Goal: Find contact information: Find contact information

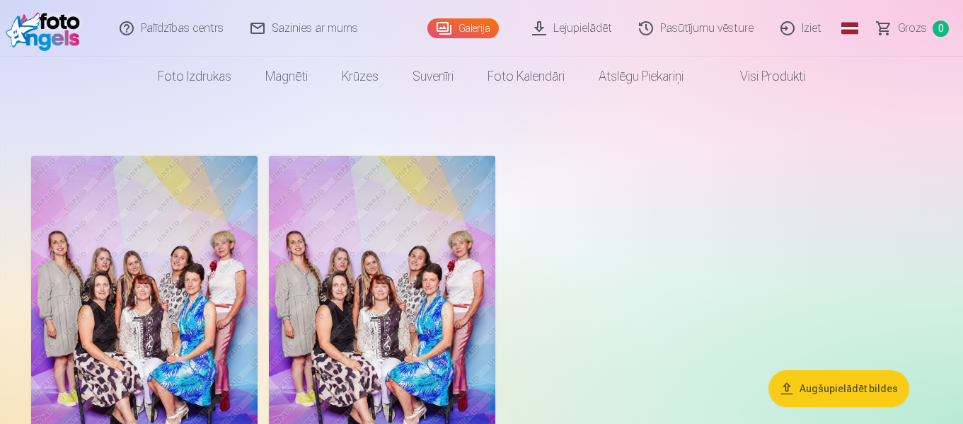
click at [306, 29] on link "Sazinies ar mums" at bounding box center [305, 28] width 134 height 57
click at [816, 25] on link "Iziet" at bounding box center [802, 28] width 68 height 57
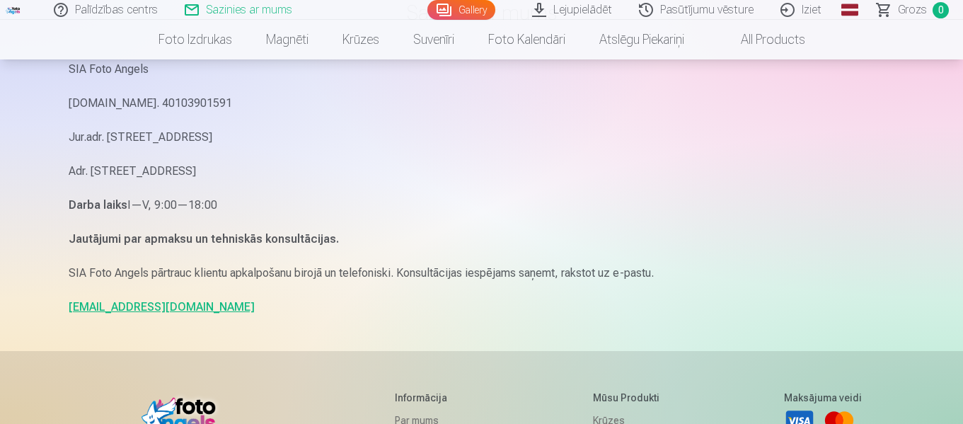
scroll to position [141, 0]
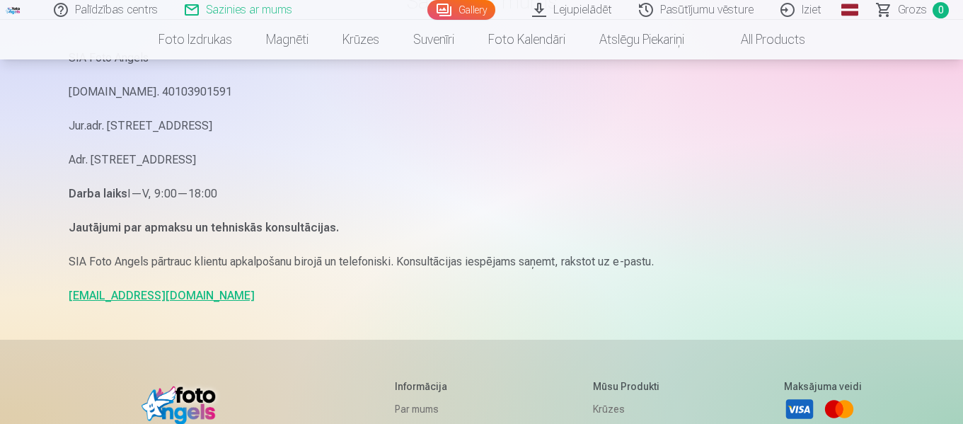
click at [111, 296] on link "[EMAIL_ADDRESS][DOMAIN_NAME]" at bounding box center [162, 295] width 186 height 13
click at [132, 299] on link "[EMAIL_ADDRESS][DOMAIN_NAME]" at bounding box center [162, 295] width 186 height 13
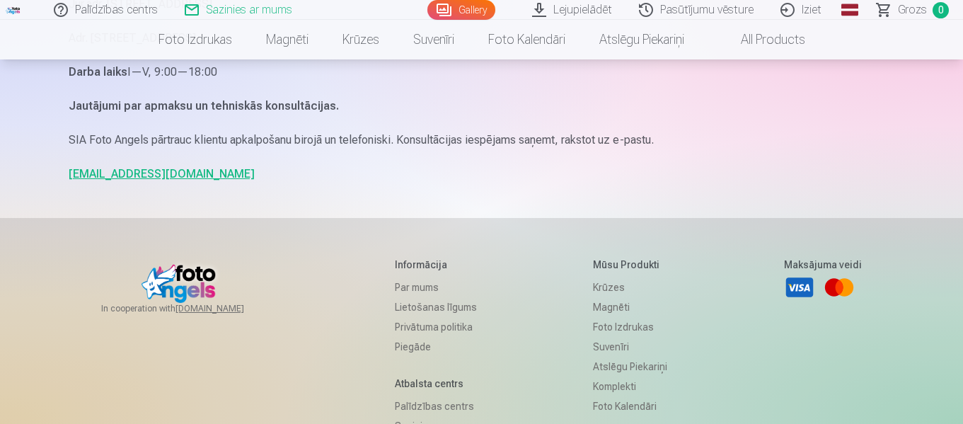
scroll to position [283, 0]
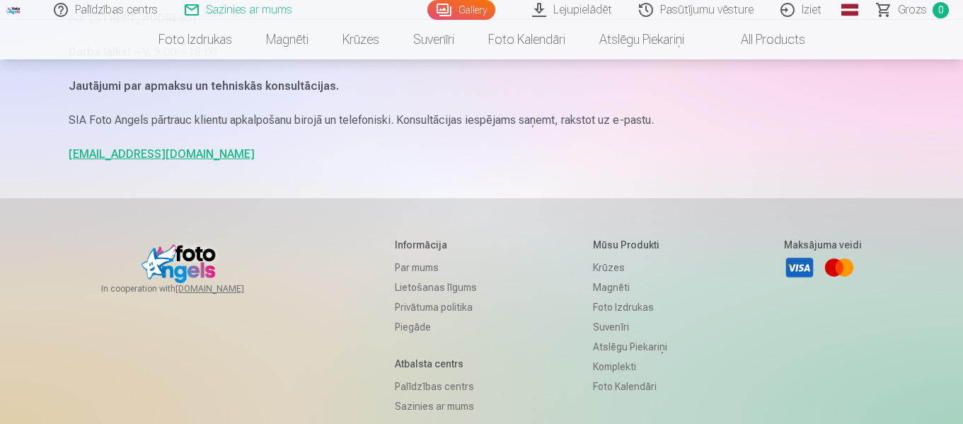
click at [153, 152] on link "[EMAIL_ADDRESS][DOMAIN_NAME]" at bounding box center [162, 153] width 186 height 13
click at [140, 155] on link "[EMAIL_ADDRESS][DOMAIN_NAME]" at bounding box center [162, 153] width 186 height 13
click at [172, 154] on p "[EMAIL_ADDRESS][DOMAIN_NAME]" at bounding box center [482, 154] width 826 height 20
click at [161, 154] on link "[EMAIL_ADDRESS][DOMAIN_NAME]" at bounding box center [162, 153] width 186 height 13
drag, startPoint x: 123, startPoint y: 157, endPoint x: 96, endPoint y: 153, distance: 27.2
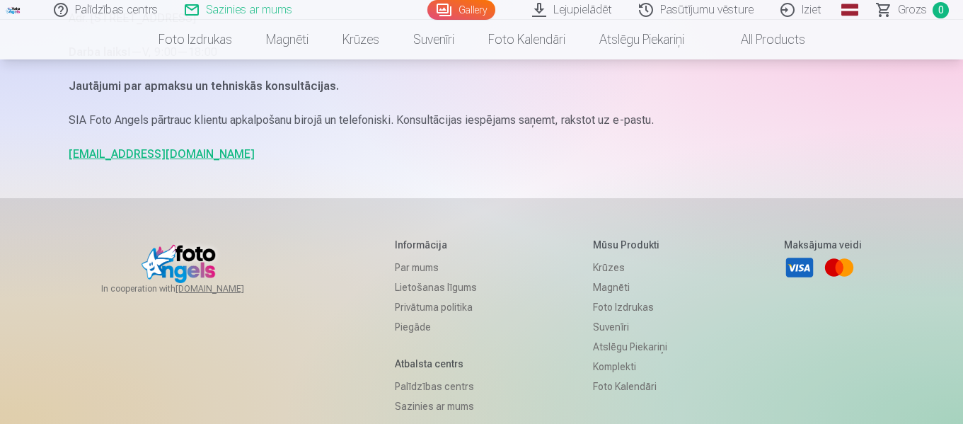
click at [96, 153] on link "[EMAIL_ADDRESS][DOMAIN_NAME]" at bounding box center [162, 153] width 186 height 13
click at [82, 151] on link "[EMAIL_ADDRESS][DOMAIN_NAME]" at bounding box center [162, 153] width 186 height 13
drag, startPoint x: 172, startPoint y: 154, endPoint x: 81, endPoint y: 156, distance: 90.6
click at [69, 155] on p "[EMAIL_ADDRESS][DOMAIN_NAME]" at bounding box center [482, 154] width 826 height 20
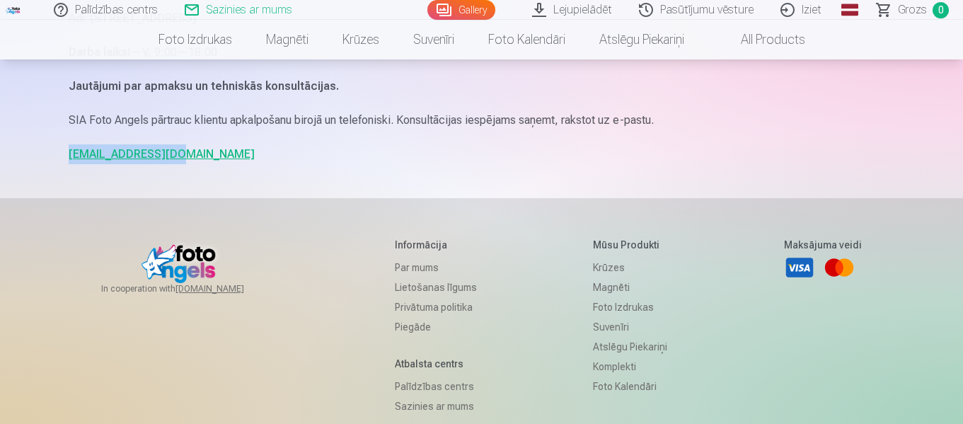
copy link "[EMAIL_ADDRESS][DOMAIN_NAME]"
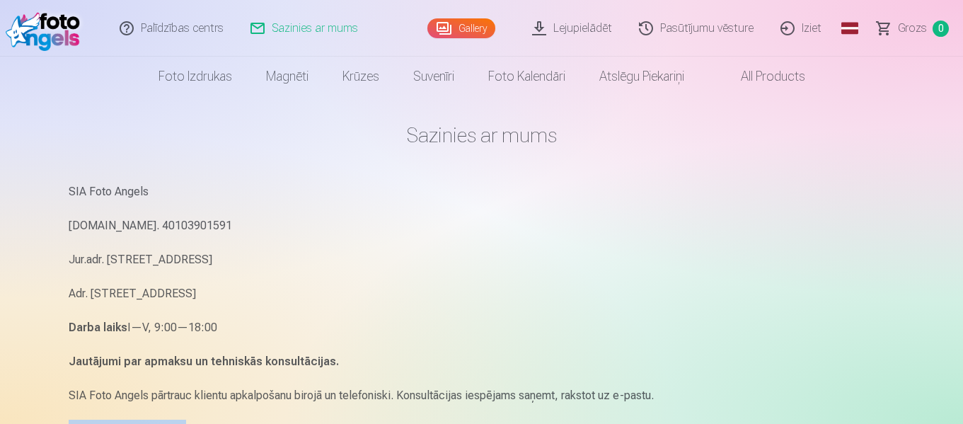
scroll to position [0, 0]
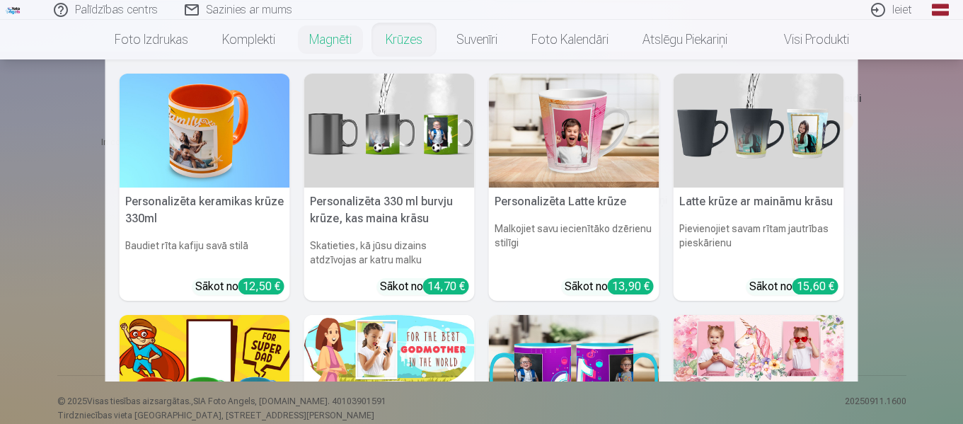
scroll to position [71, 0]
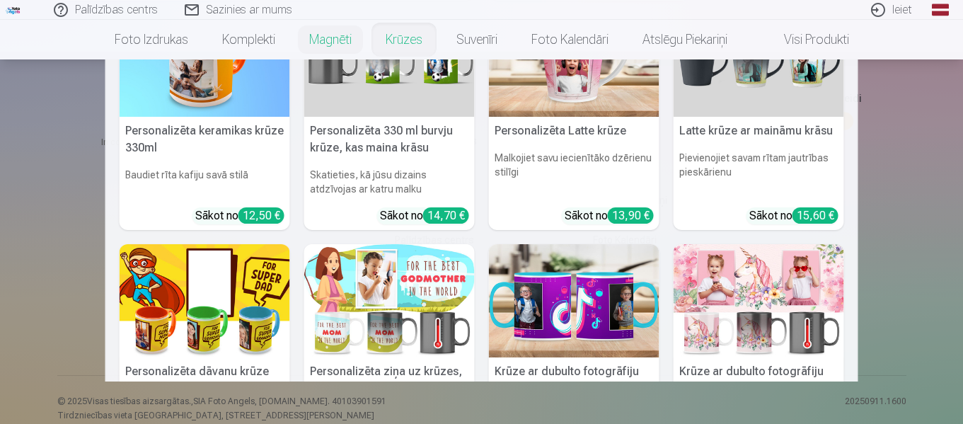
click at [400, 298] on img at bounding box center [389, 301] width 171 height 114
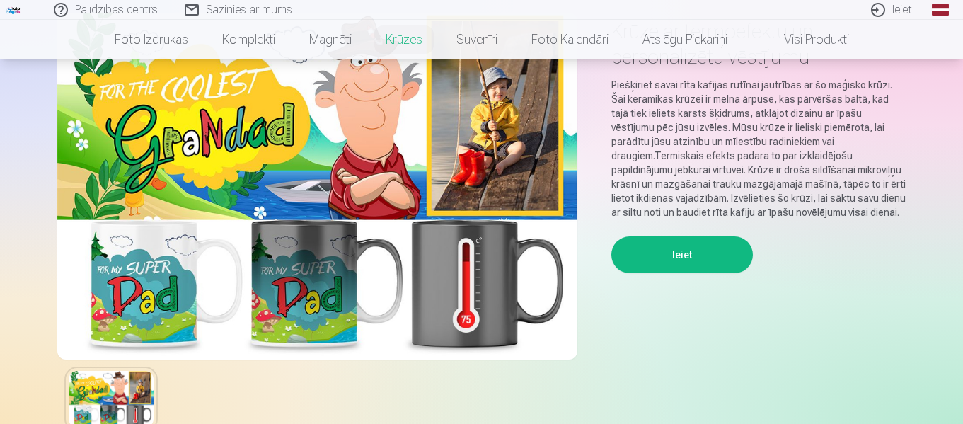
scroll to position [141, 0]
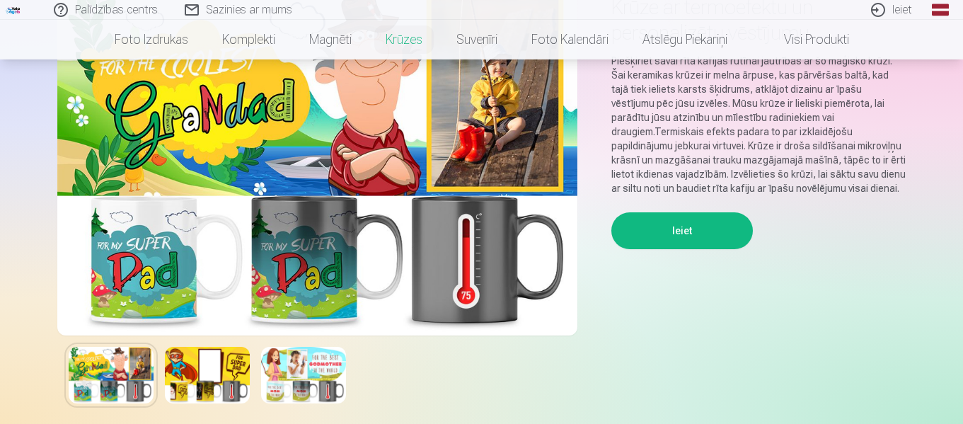
click at [654, 214] on button "Ieiet" at bounding box center [681, 230] width 141 height 37
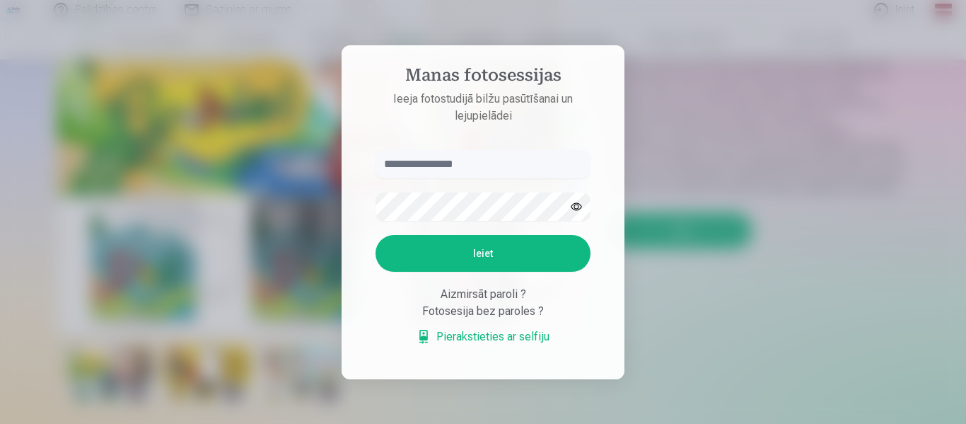
drag, startPoint x: 736, startPoint y: 267, endPoint x: 713, endPoint y: 277, distance: 24.4
click at [726, 272] on div at bounding box center [483, 212] width 966 height 424
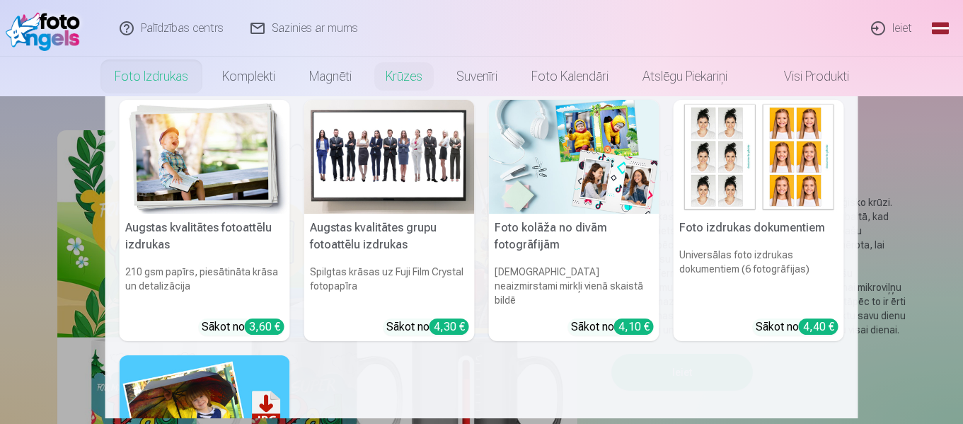
scroll to position [0, 0]
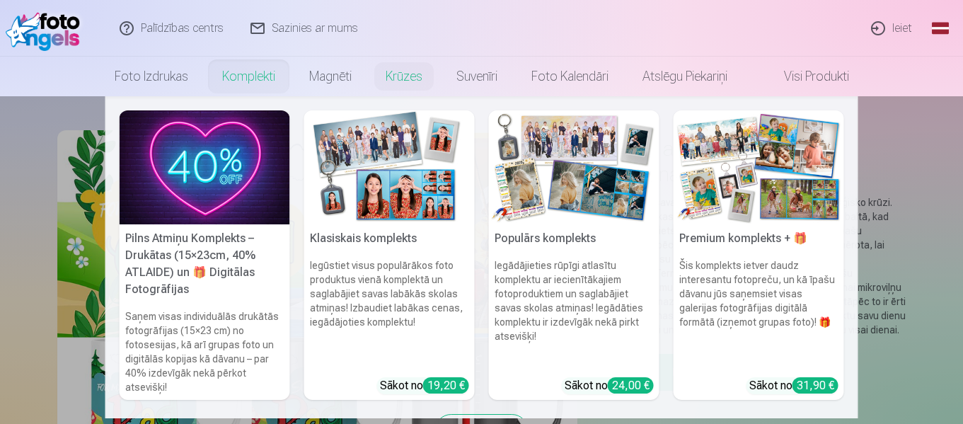
click at [253, 71] on link "Komplekti" at bounding box center [248, 77] width 87 height 40
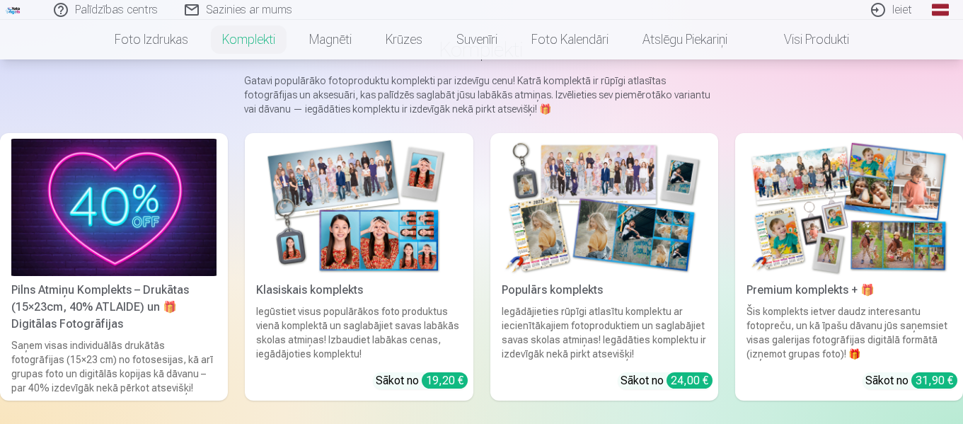
scroll to position [141, 0]
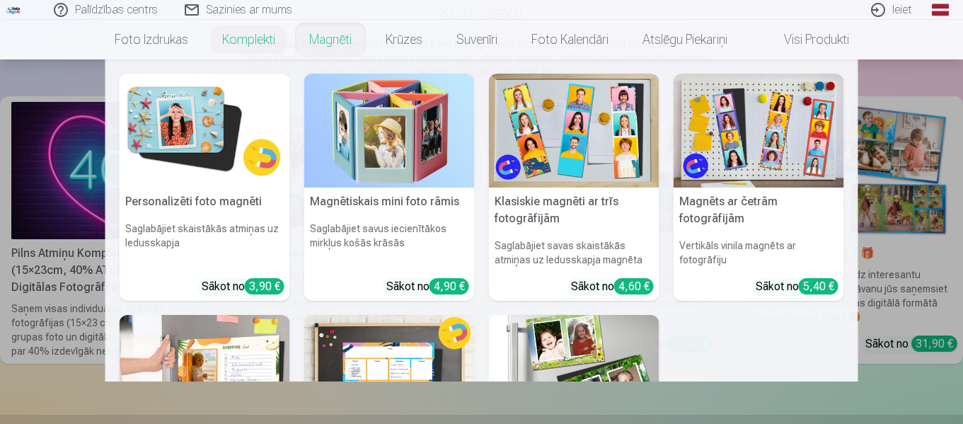
click at [307, 37] on link "Magnēti" at bounding box center [330, 40] width 76 height 40
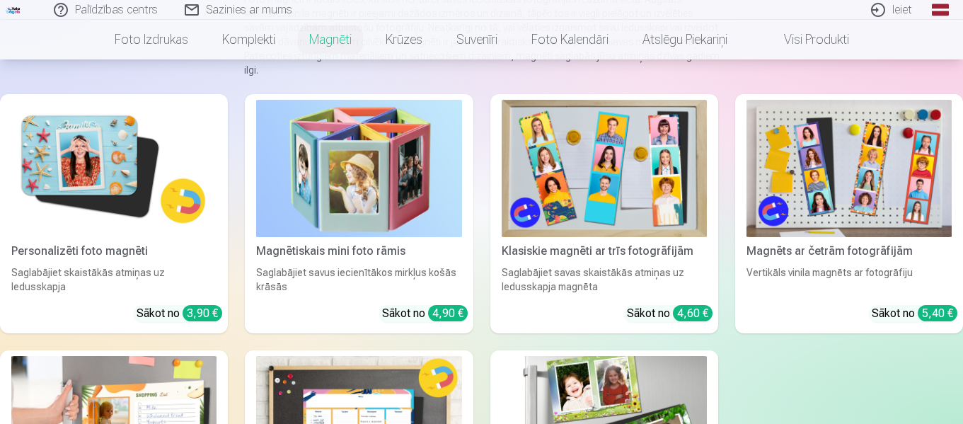
scroll to position [141, 0]
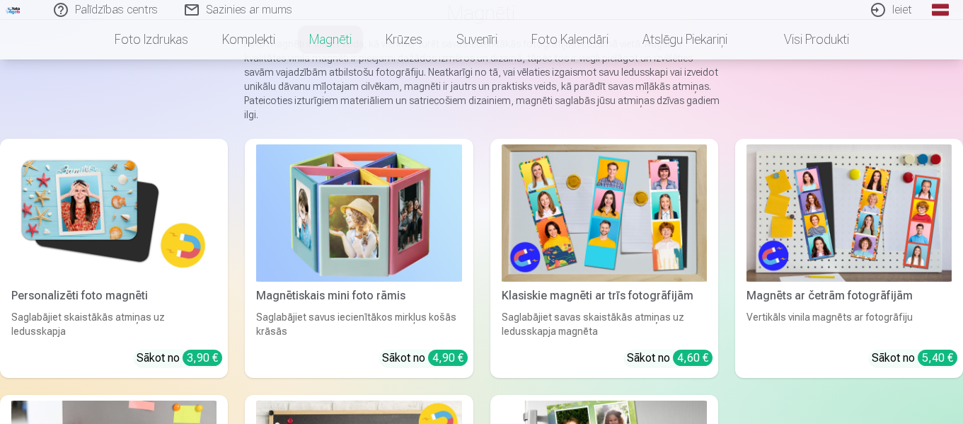
click at [782, 34] on link "Visi produkti" at bounding box center [805, 40] width 122 height 40
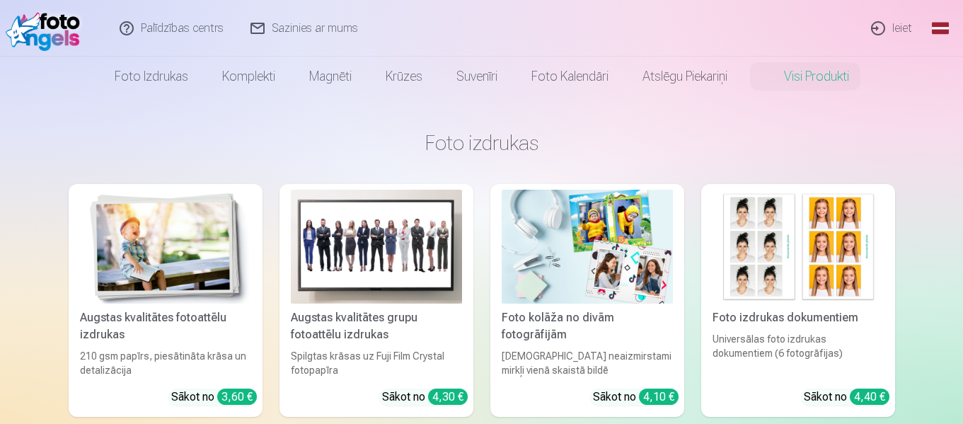
click at [894, 29] on link "Ieiet" at bounding box center [892, 28] width 68 height 57
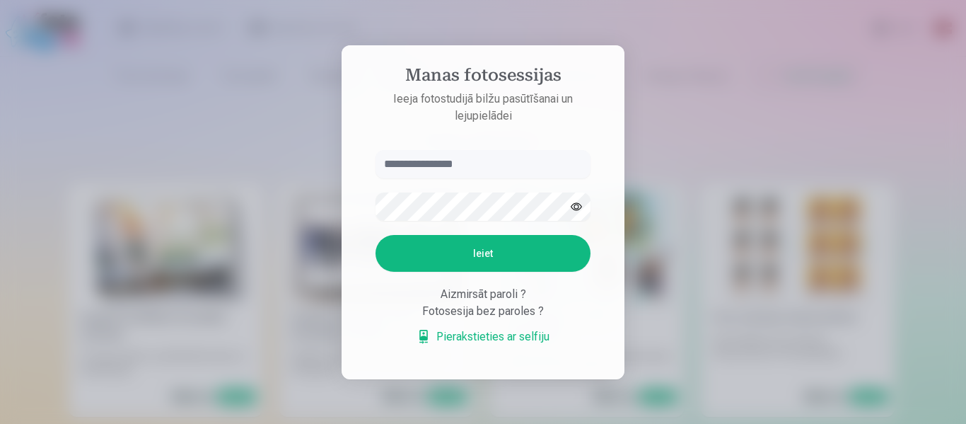
drag, startPoint x: 662, startPoint y: 171, endPoint x: 678, endPoint y: 134, distance: 41.2
click at [669, 149] on div at bounding box center [483, 212] width 966 height 424
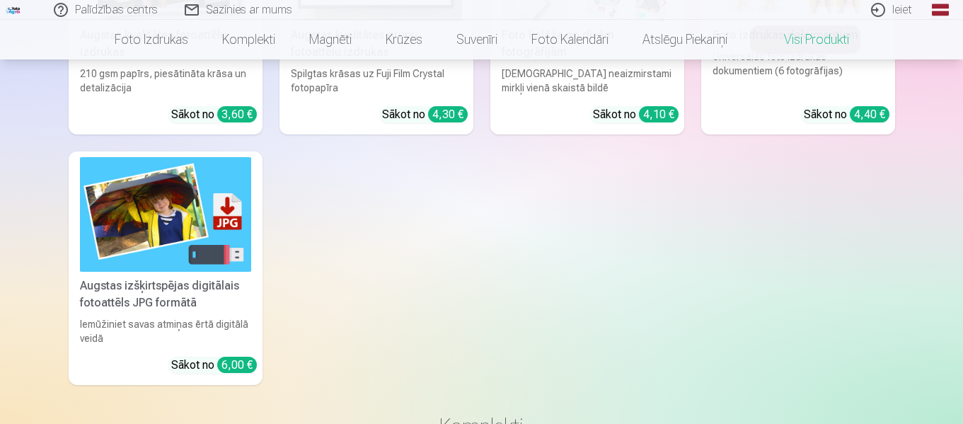
scroll to position [283, 0]
click at [214, 295] on div "Augstas izšķirtspējas digitālais fotoattēls JPG formātā" at bounding box center [165, 294] width 183 height 34
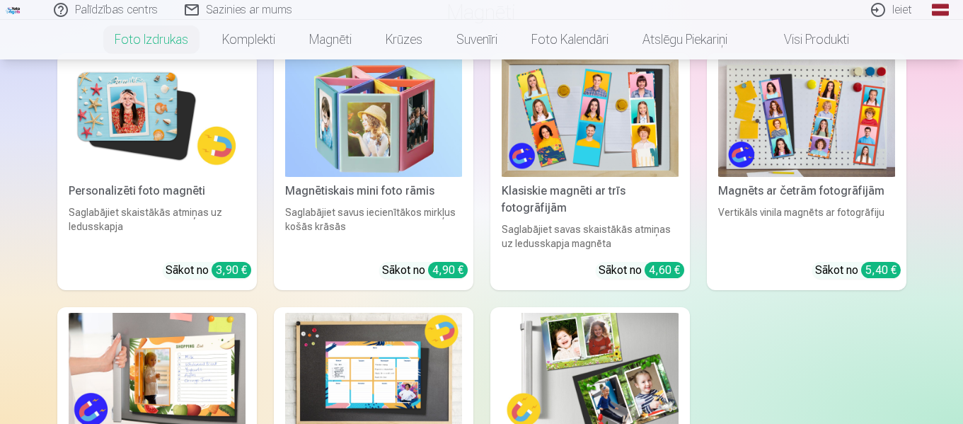
scroll to position [1556, 0]
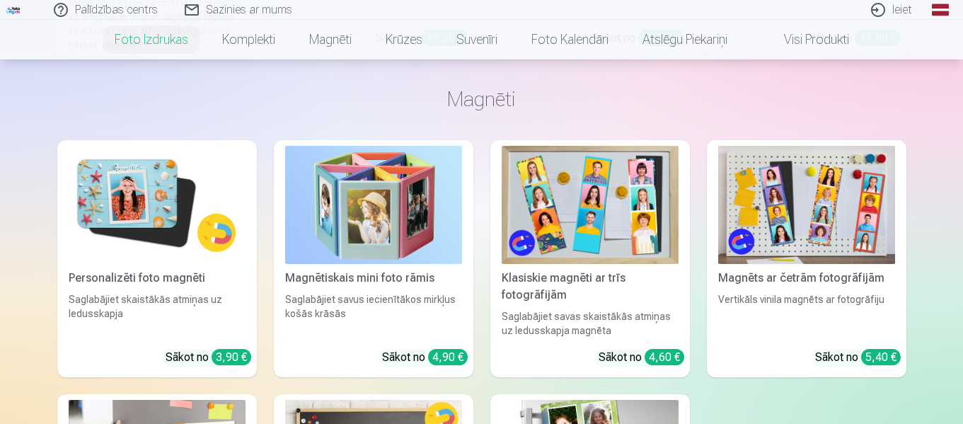
click at [226, 236] on img at bounding box center [157, 205] width 177 height 118
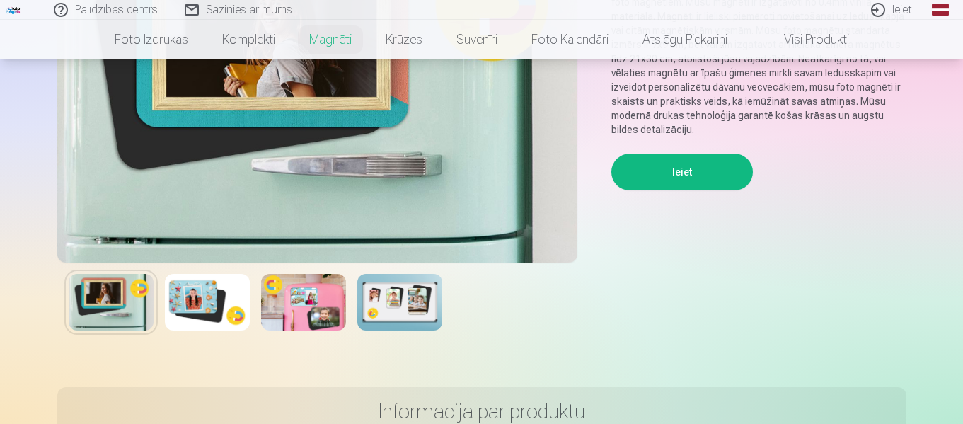
scroll to position [283, 0]
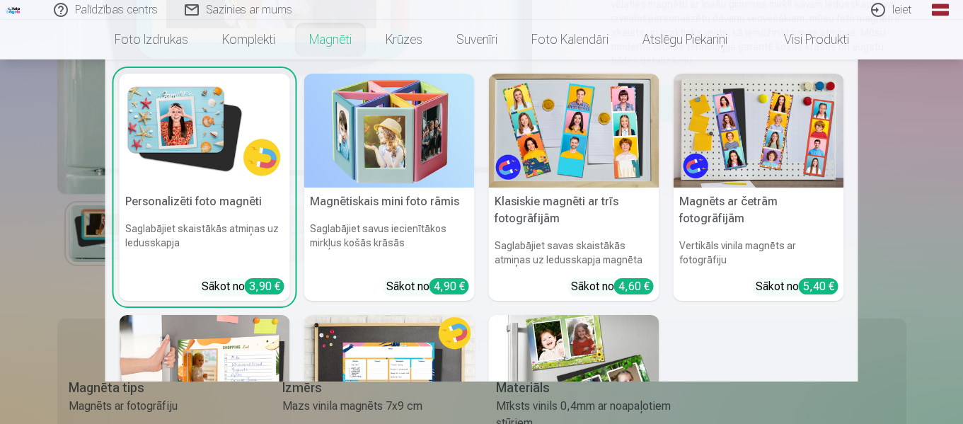
click at [216, 150] on img at bounding box center [205, 131] width 171 height 114
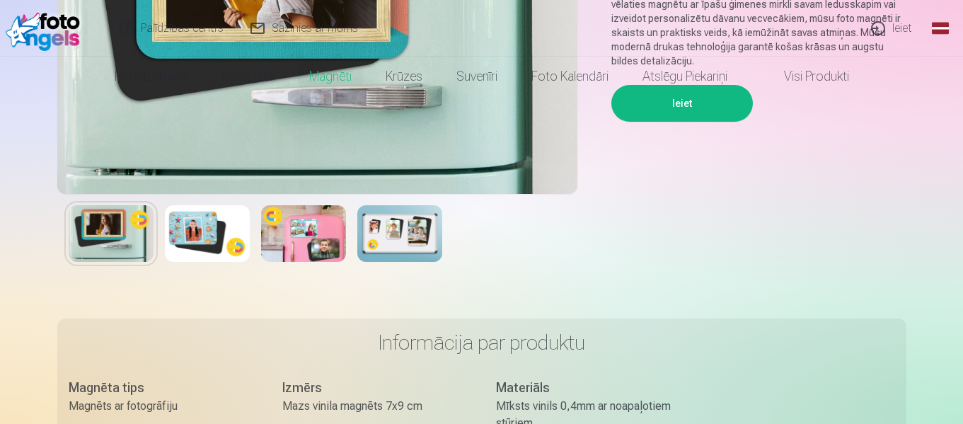
scroll to position [0, 0]
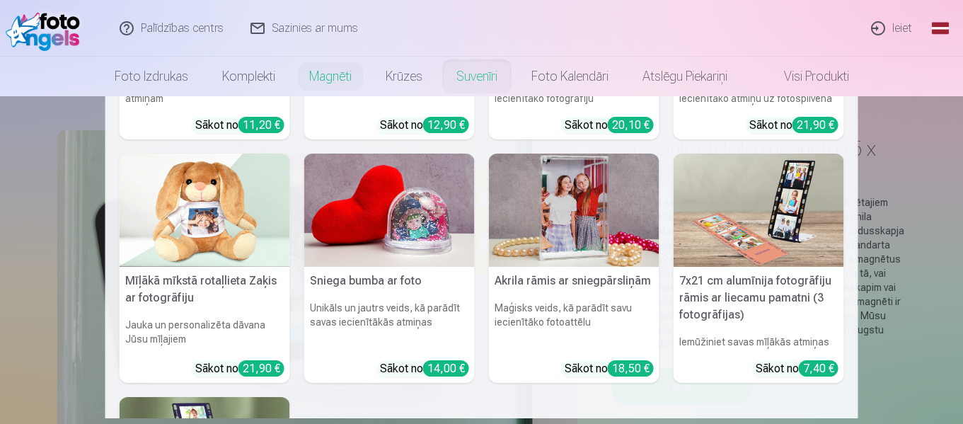
click at [571, 202] on img at bounding box center [574, 211] width 171 height 114
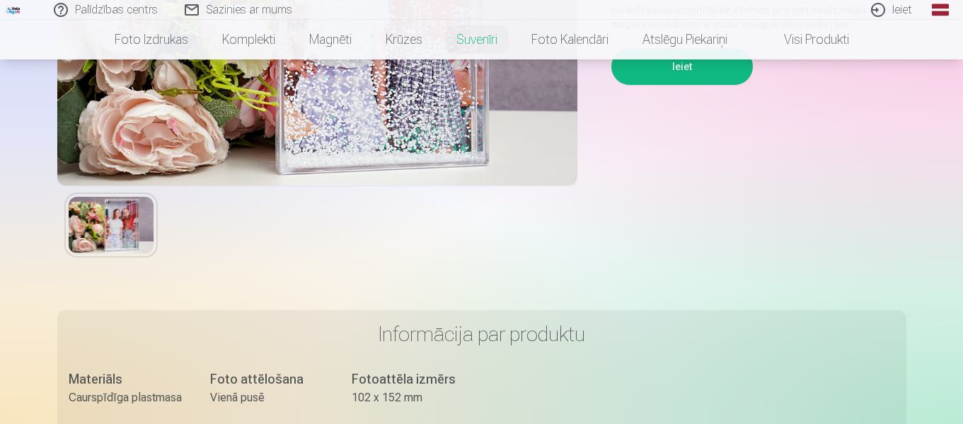
scroll to position [283, 0]
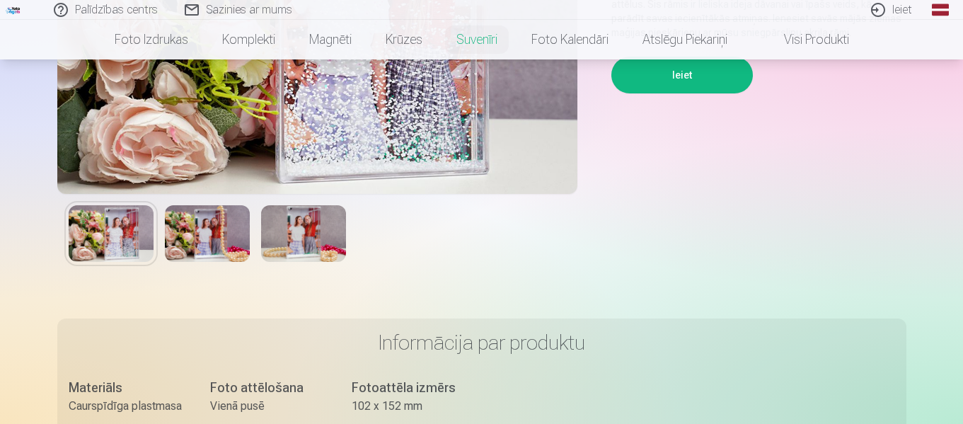
click at [223, 217] on img at bounding box center [207, 233] width 85 height 57
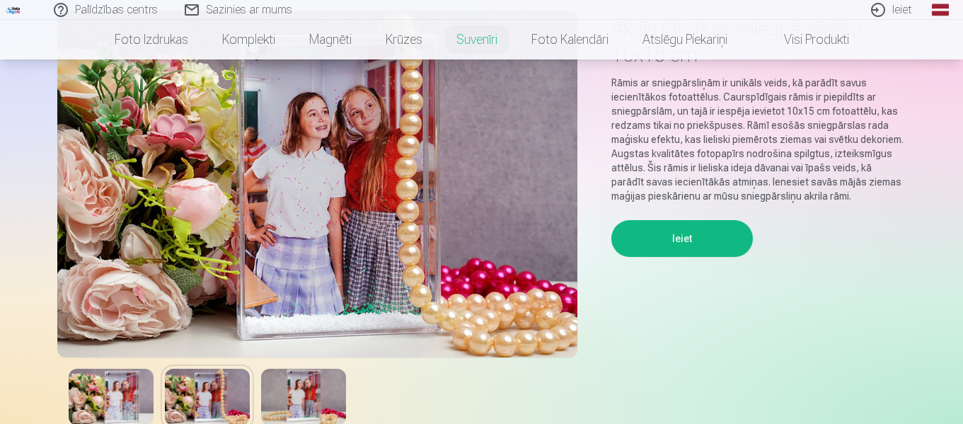
scroll to position [141, 0]
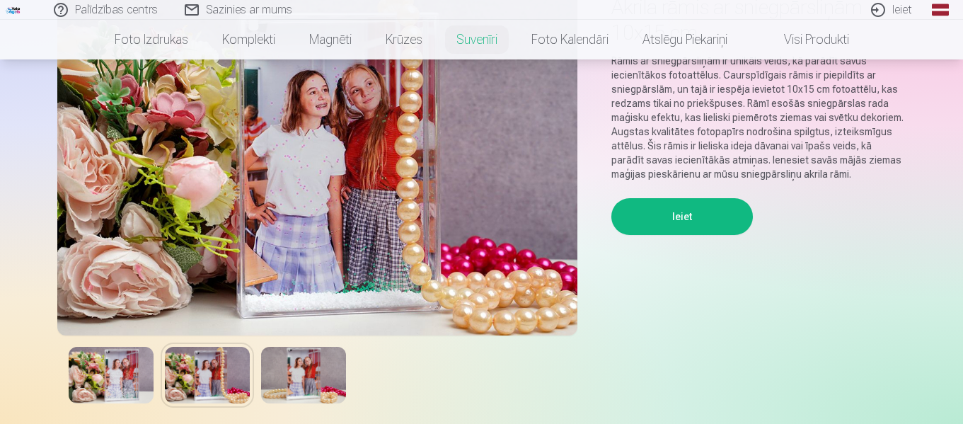
click at [140, 350] on img at bounding box center [111, 375] width 85 height 57
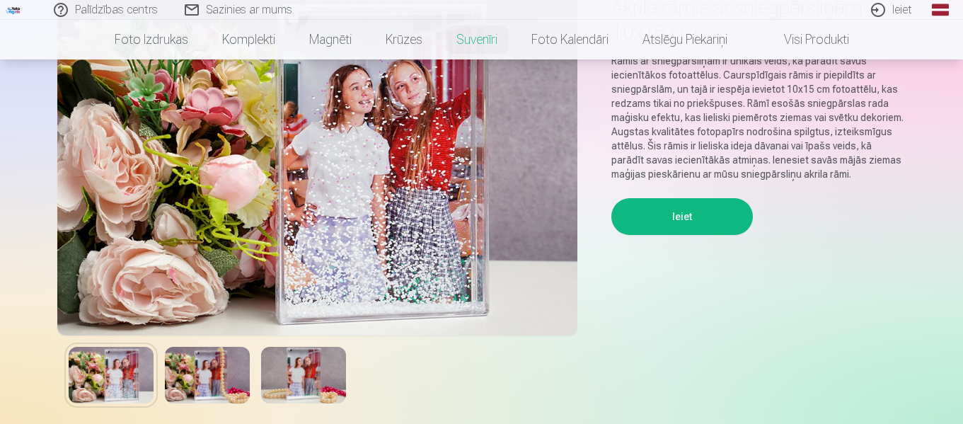
drag, startPoint x: 266, startPoint y: 341, endPoint x: 277, endPoint y: 350, distance: 14.6
click at [269, 343] on div at bounding box center [317, 374] width 520 height 79
click at [292, 353] on img at bounding box center [303, 375] width 85 height 57
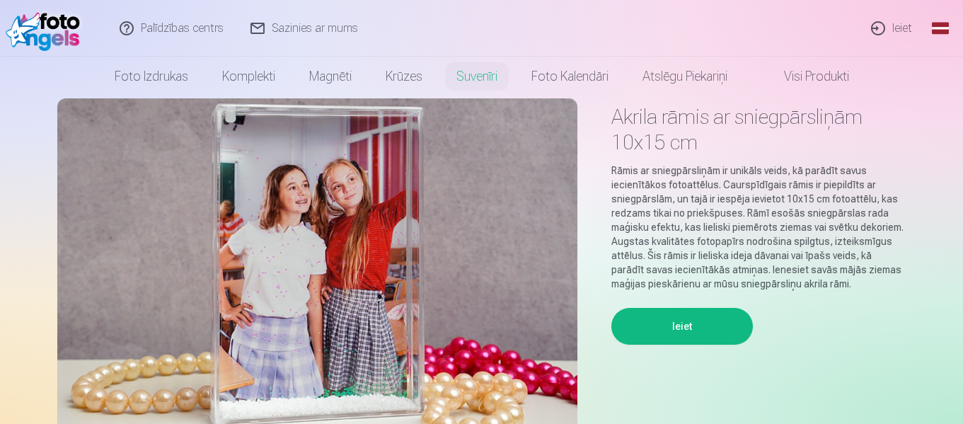
scroll to position [0, 0]
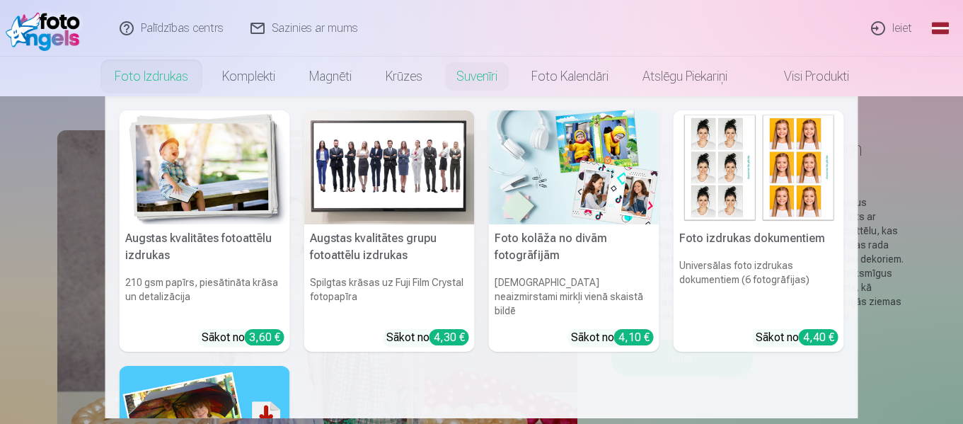
click at [162, 74] on link "Foto izdrukas" at bounding box center [152, 77] width 108 height 40
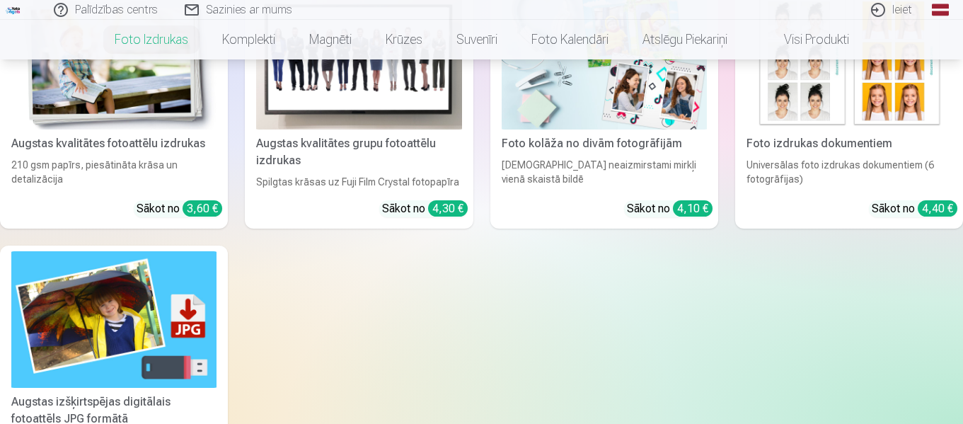
scroll to position [283, 0]
